Goal: Check status: Check status

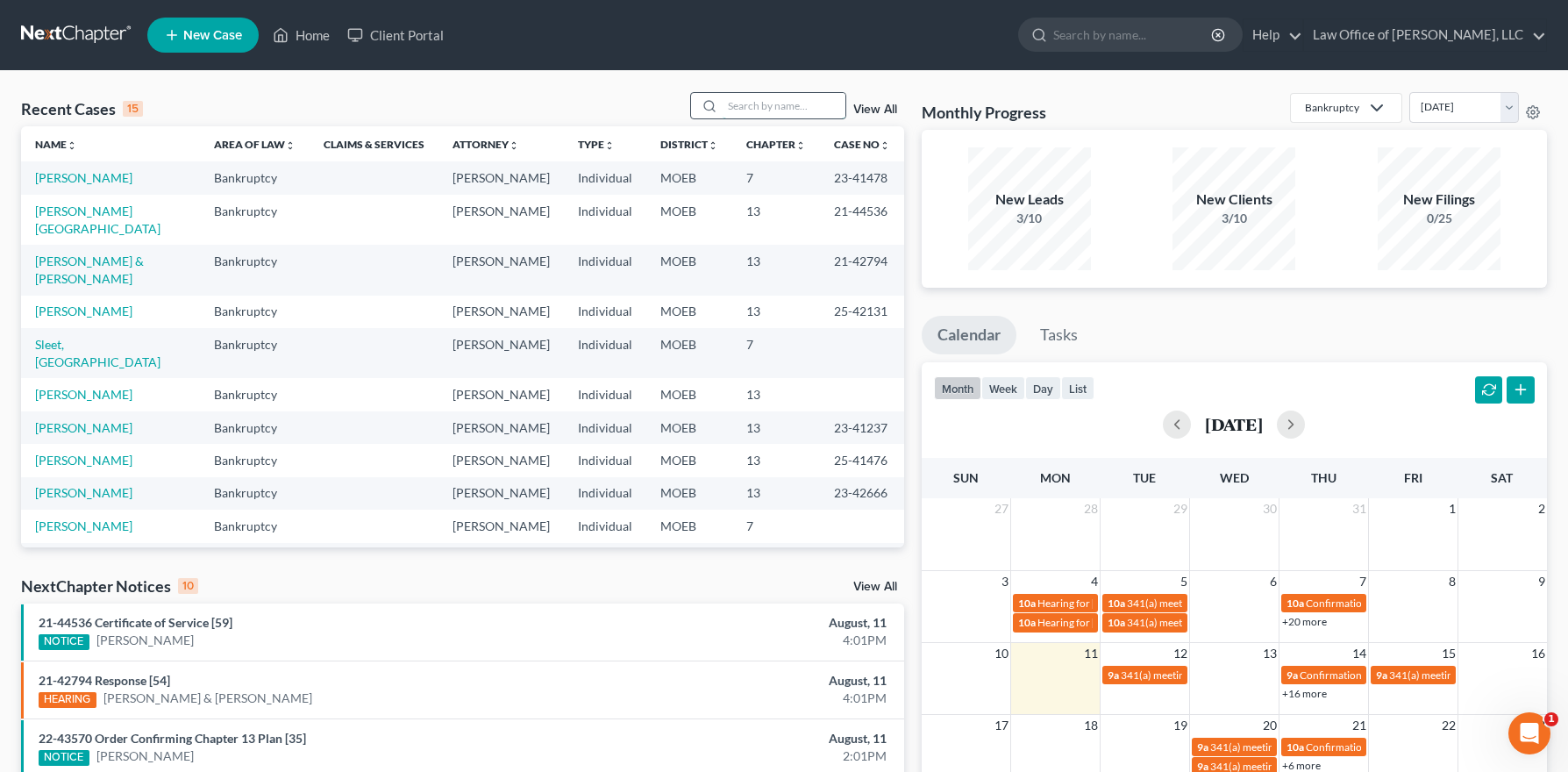
click at [740, 112] on input "search" at bounding box center [784, 106] width 123 height 25
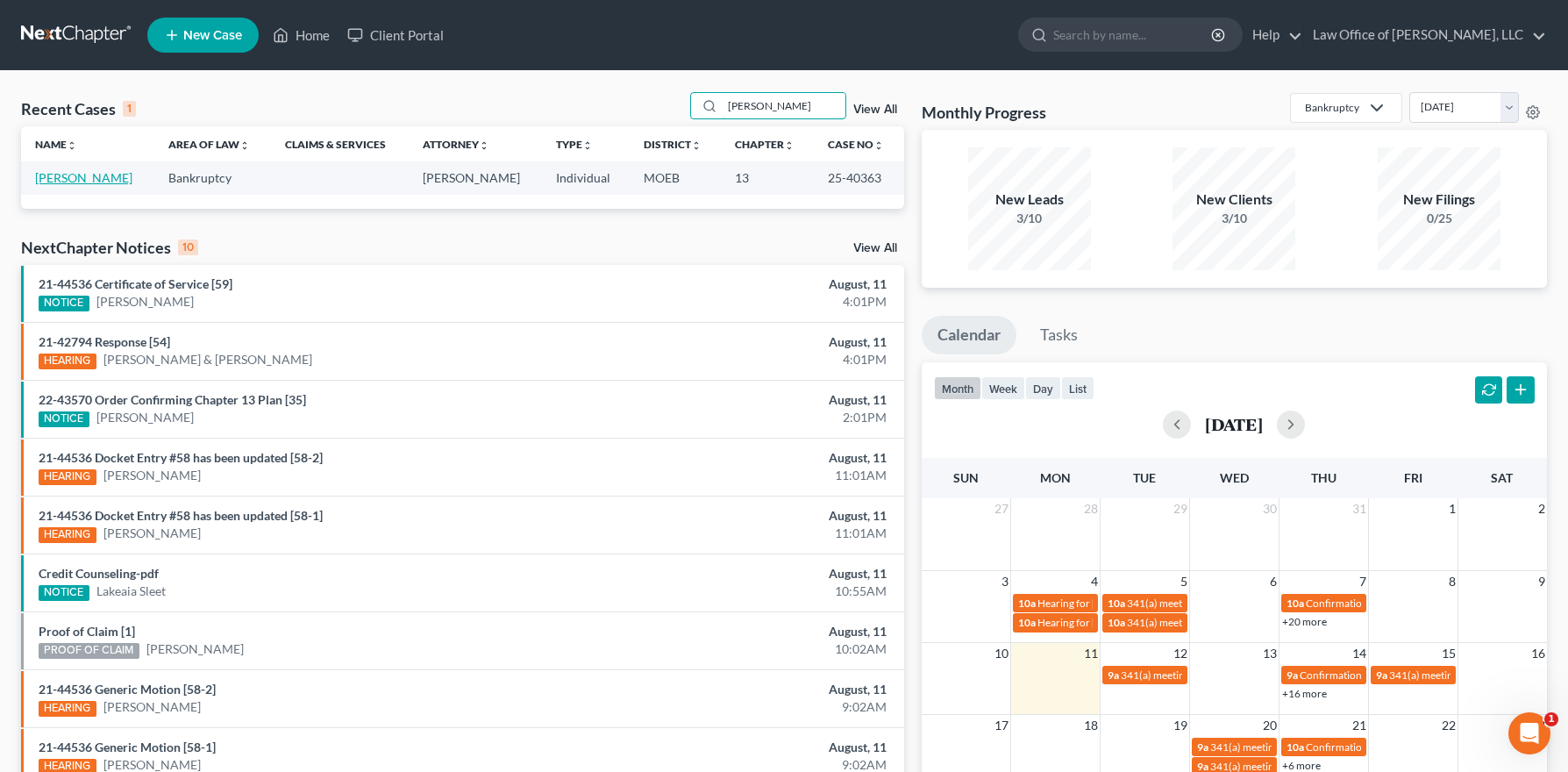
type input "[PERSON_NAME]"
click at [95, 175] on link "[PERSON_NAME]" at bounding box center [84, 178] width 97 height 15
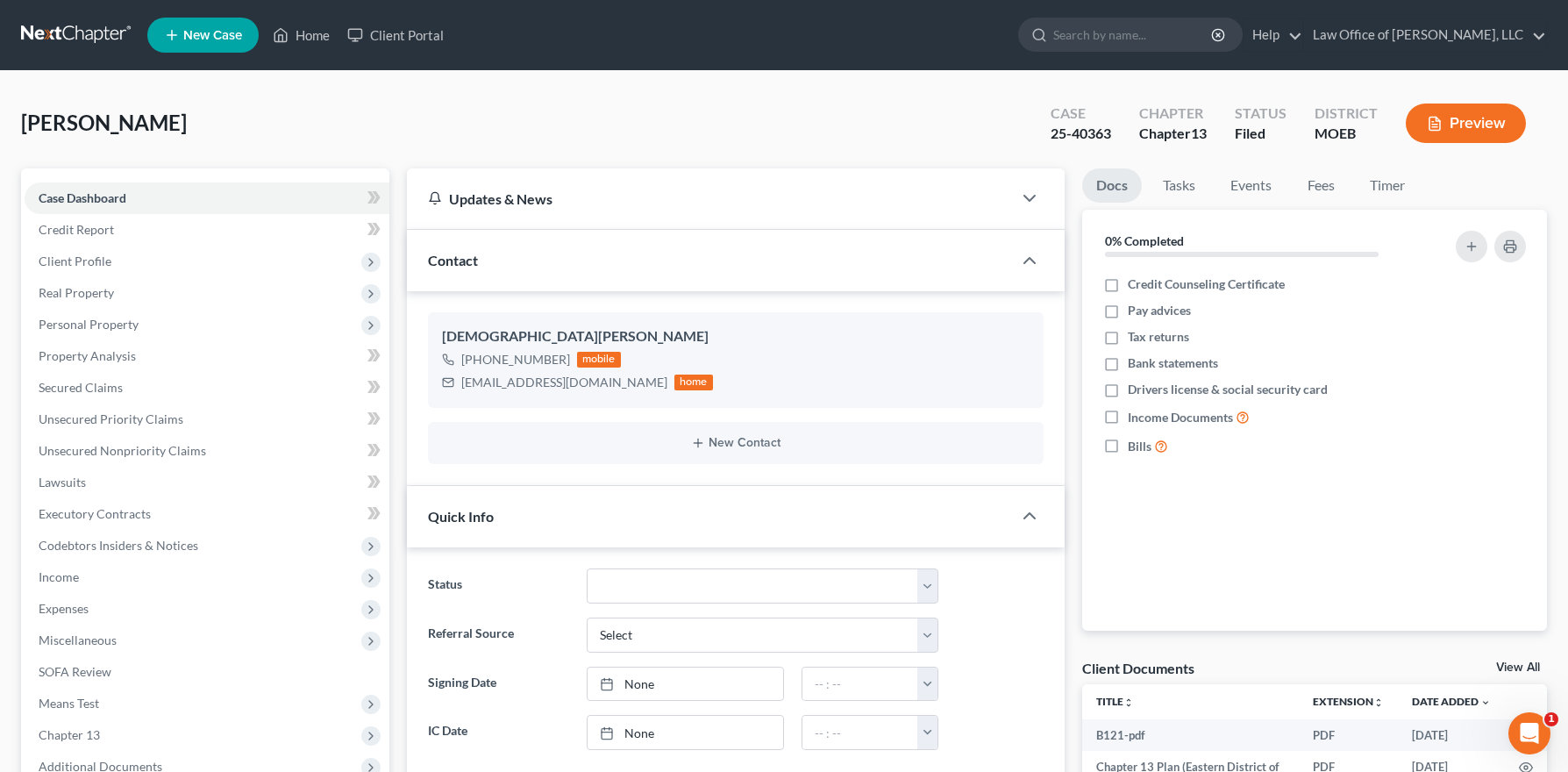
scroll to position [328, 0]
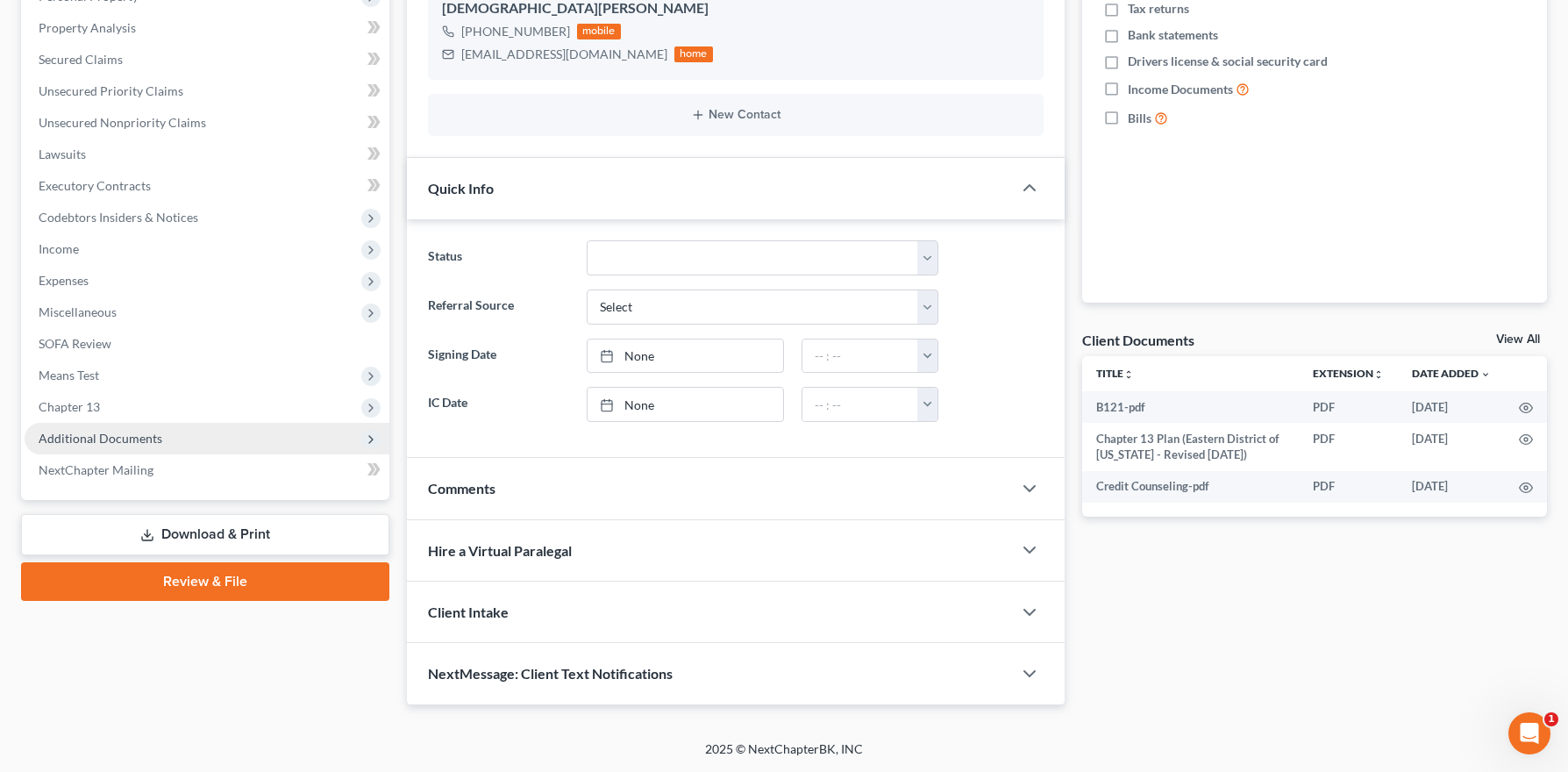
click at [115, 446] on span "Additional Documents" at bounding box center [208, 438] width 365 height 32
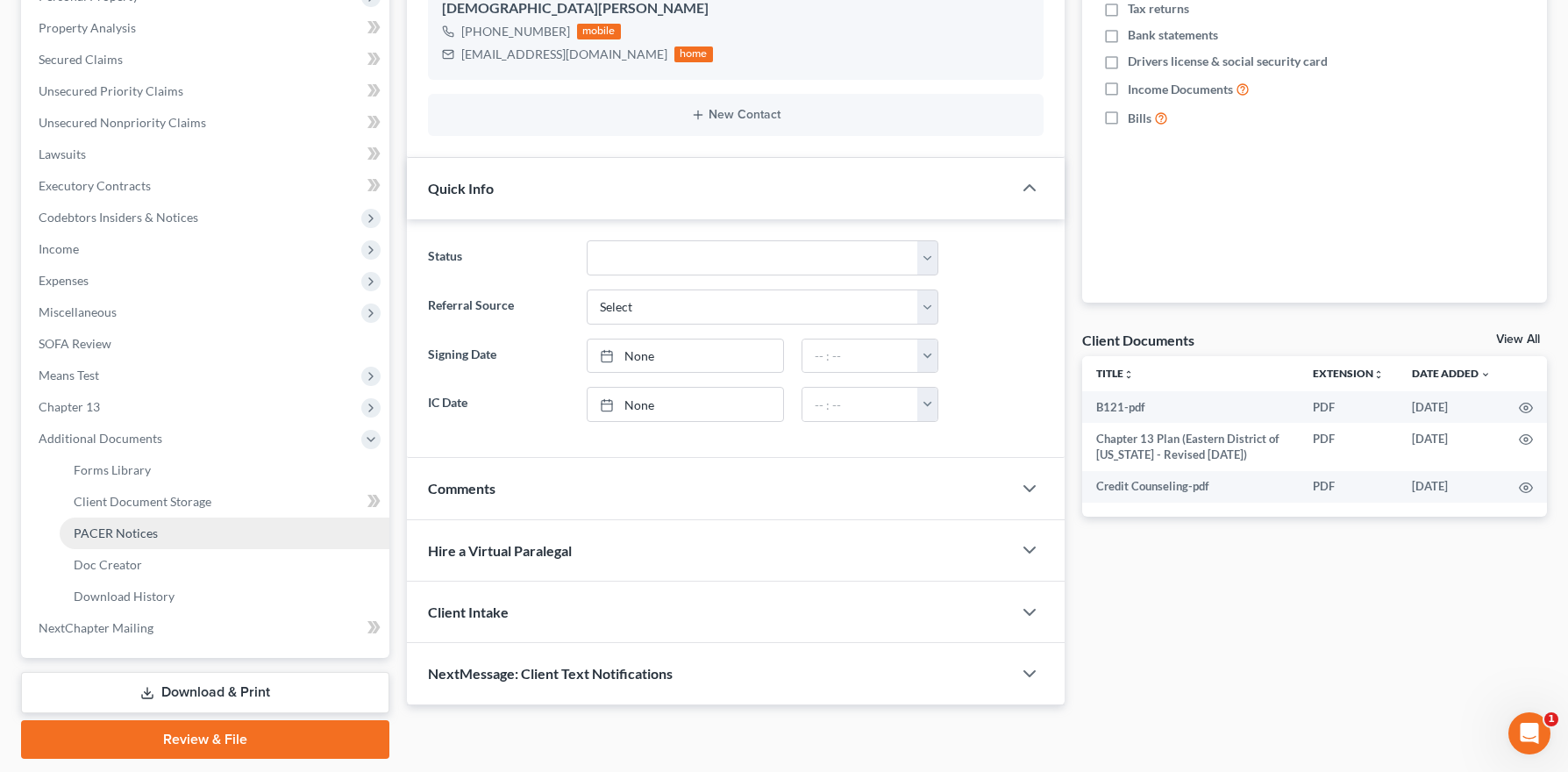
click at [125, 527] on span "PACER Notices" at bounding box center [116, 534] width 85 height 15
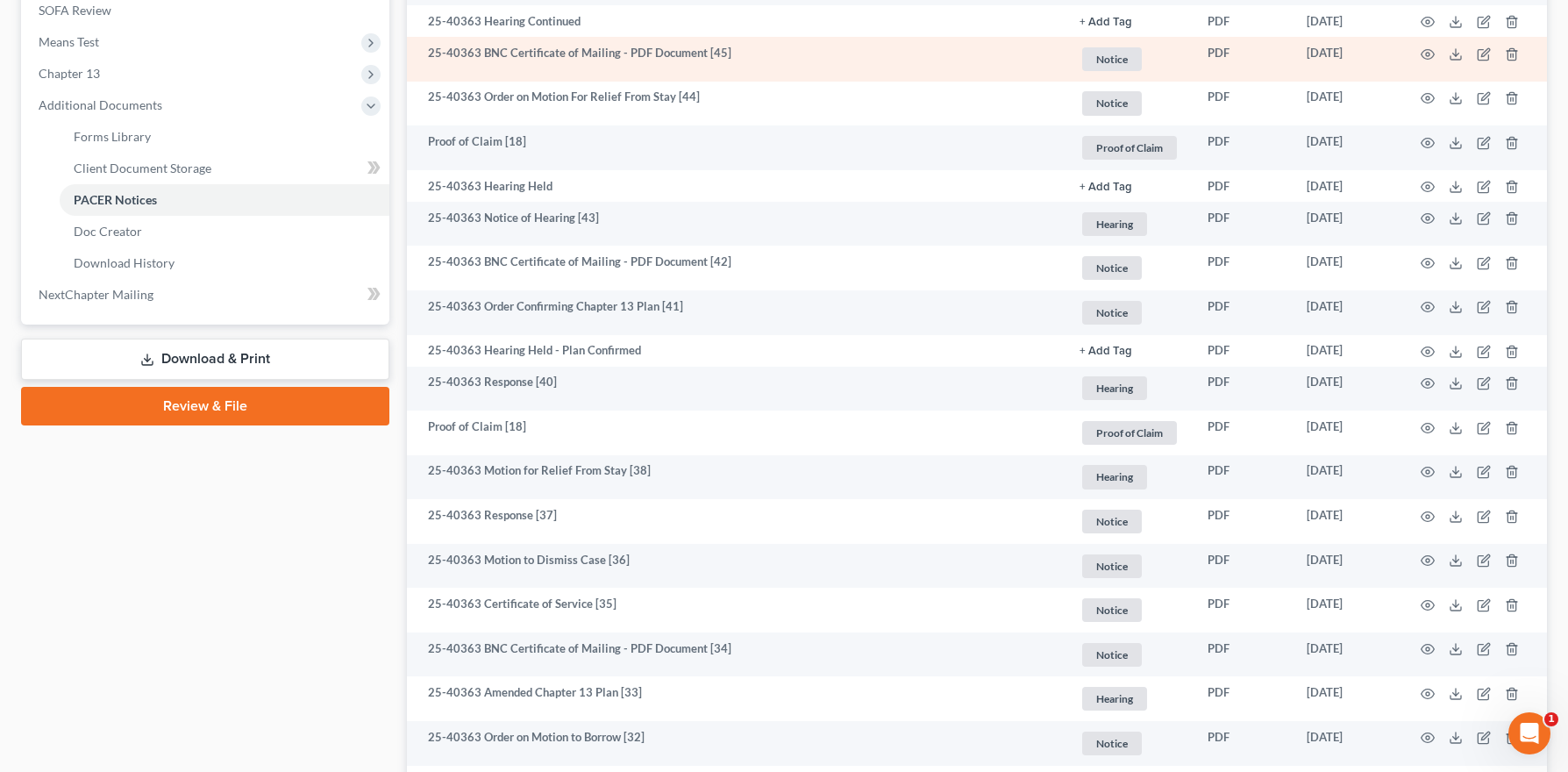
scroll to position [662, 0]
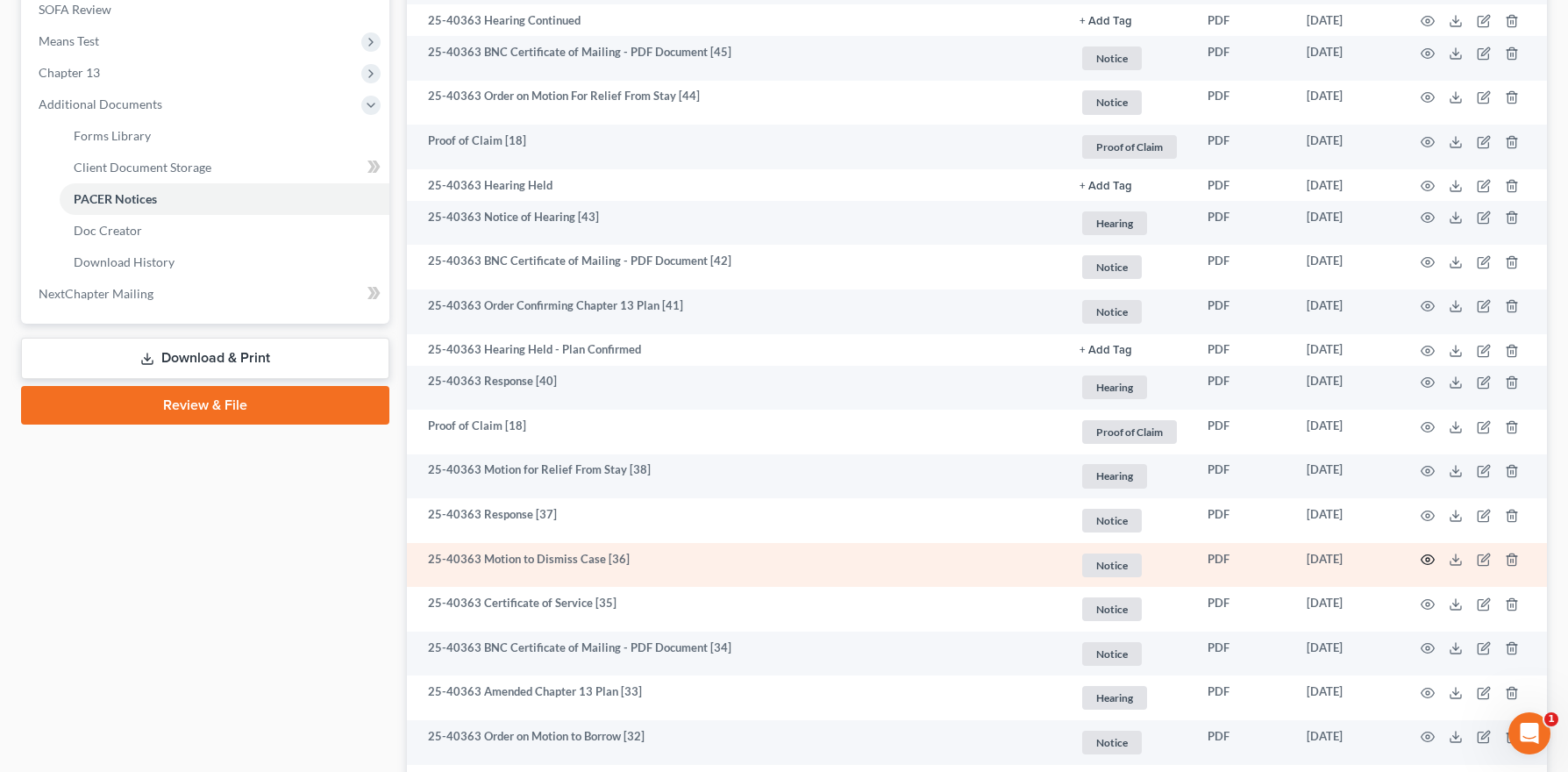
click at [1427, 559] on icon "button" at bounding box center [1428, 560] width 14 height 14
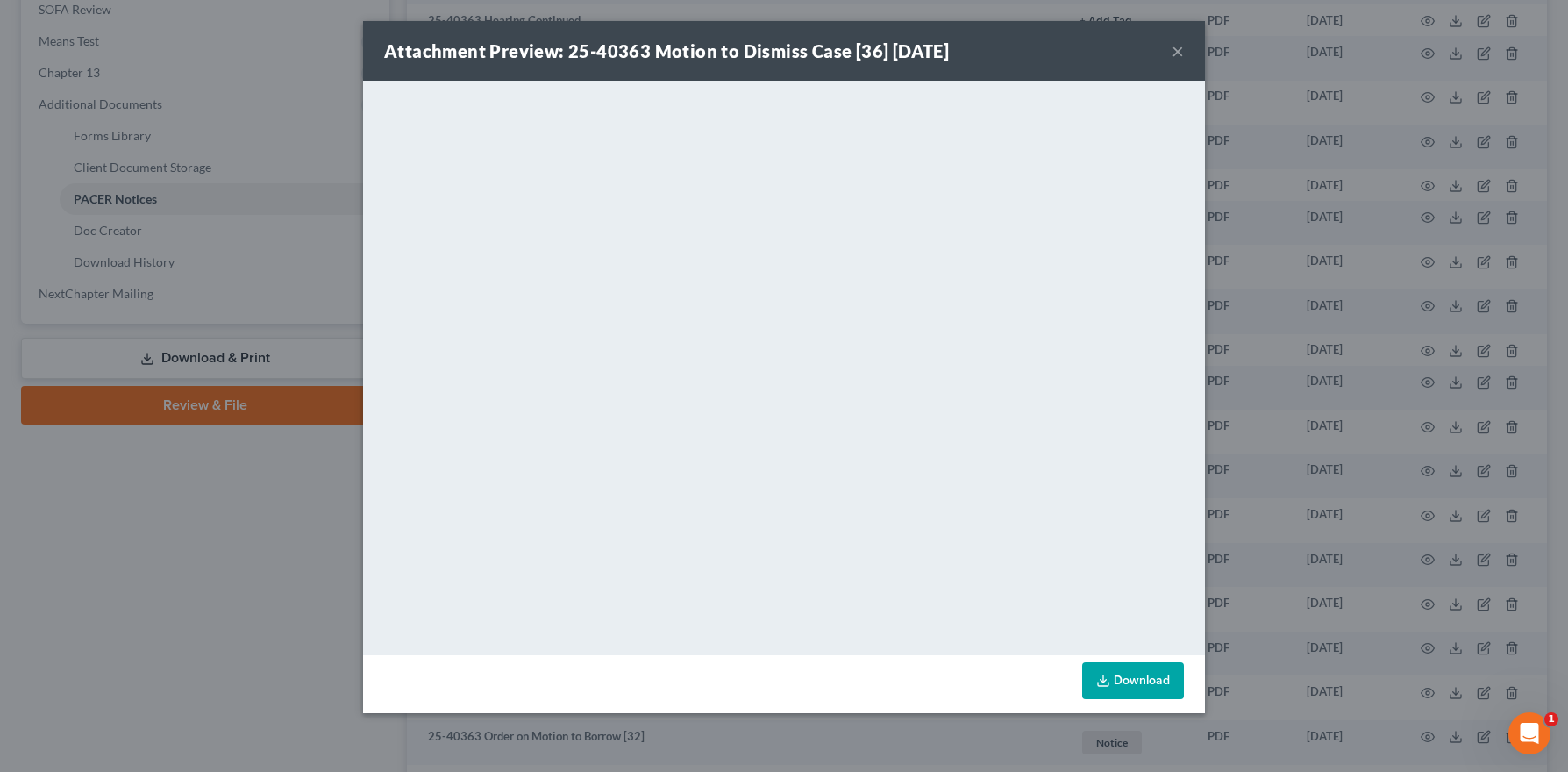
click at [1177, 45] on button "×" at bounding box center [1177, 51] width 12 height 21
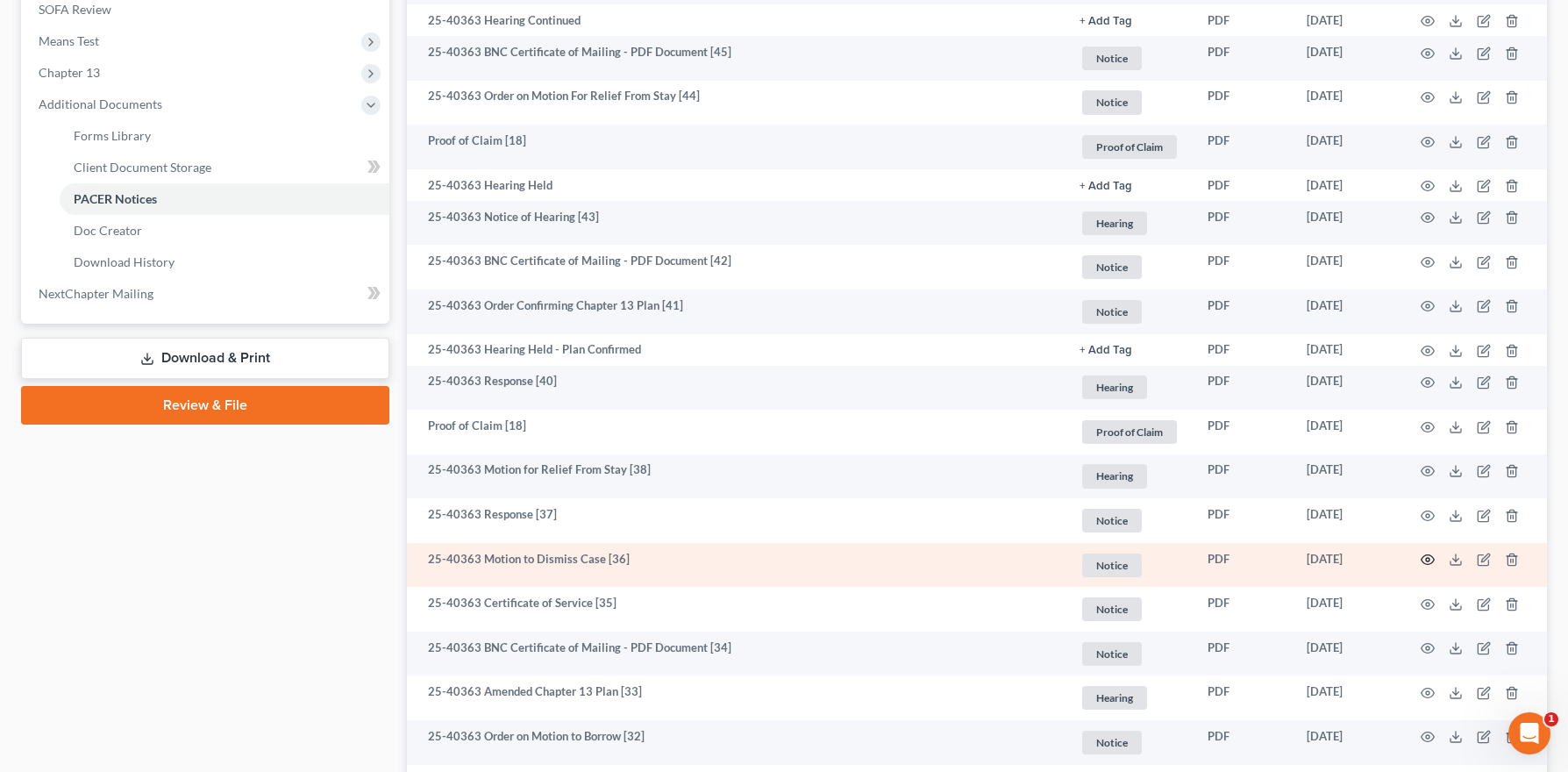
click at [1426, 562] on icon "button" at bounding box center [1428, 560] width 14 height 14
